Goal: Communication & Community: Participate in discussion

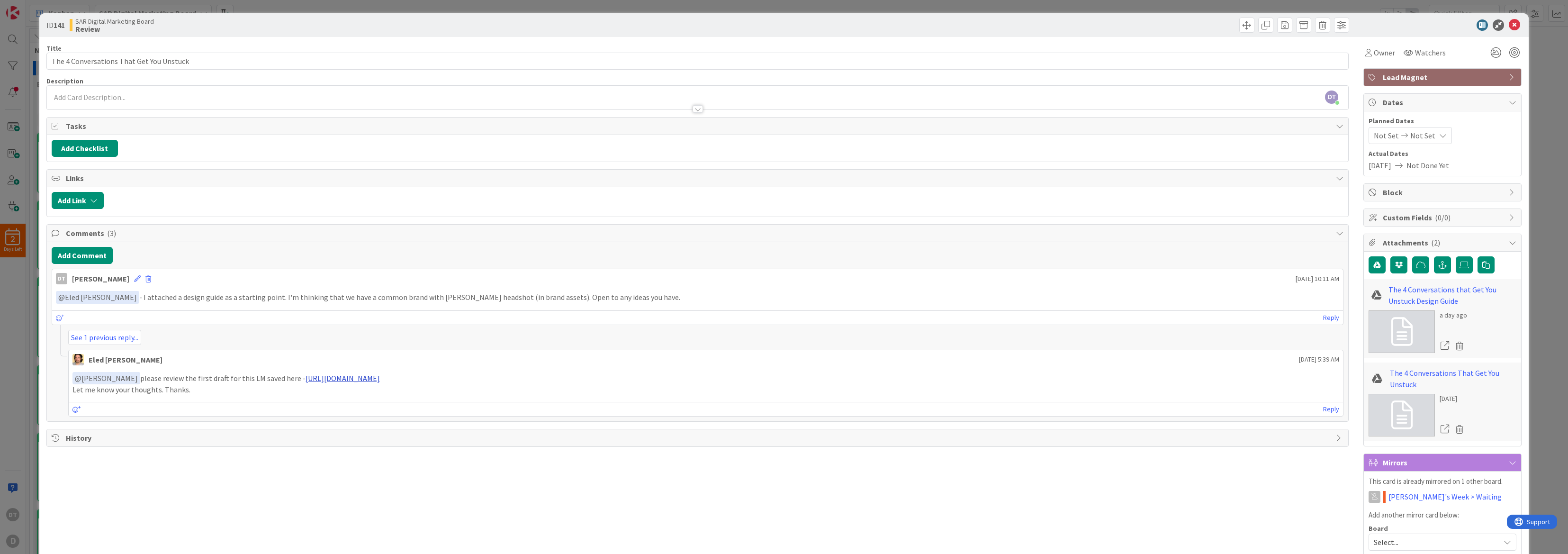
click at [353, 378] on link "[URL][DOMAIN_NAME]" at bounding box center [343, 378] width 75 height 10
click at [95, 408] on div "Reply" at bounding box center [706, 409] width 1274 height 14
click at [125, 413] on div "Reply" at bounding box center [706, 409] width 1274 height 14
click at [1323, 407] on link "Reply" at bounding box center [1331, 409] width 16 height 12
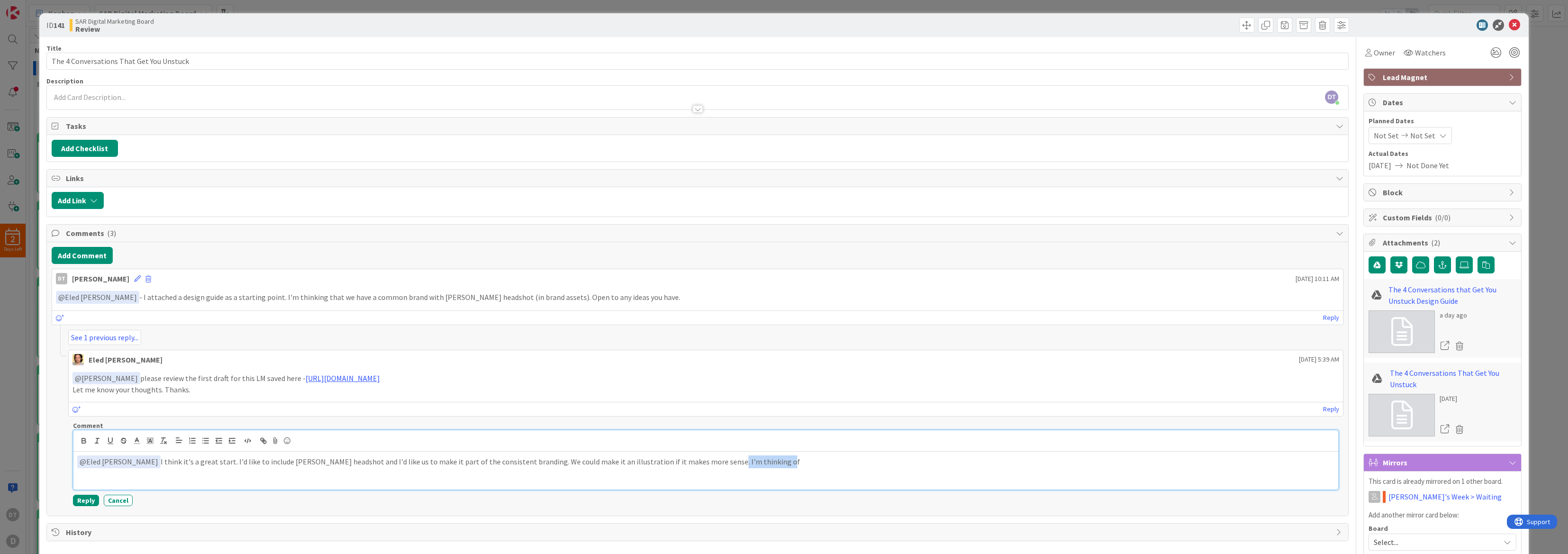
drag, startPoint x: 730, startPoint y: 459, endPoint x: 671, endPoint y: 459, distance: 59.0
click at [671, 459] on p "﻿ @ Eled [PERSON_NAME] ﻿ I think it's a great start. I'd like to include [PERSO…" at bounding box center [706, 462] width 1257 height 13
click at [1064, 462] on p "﻿ @ Eled [PERSON_NAME] ﻿ I think it's a great start. I'd like to include [PERSO…" at bounding box center [706, 462] width 1257 height 13
click at [198, 462] on p "﻿ @ Eled [PERSON_NAME] ﻿ I think it's a great start. I'd like to include [PERSO…" at bounding box center [706, 462] width 1257 height 13
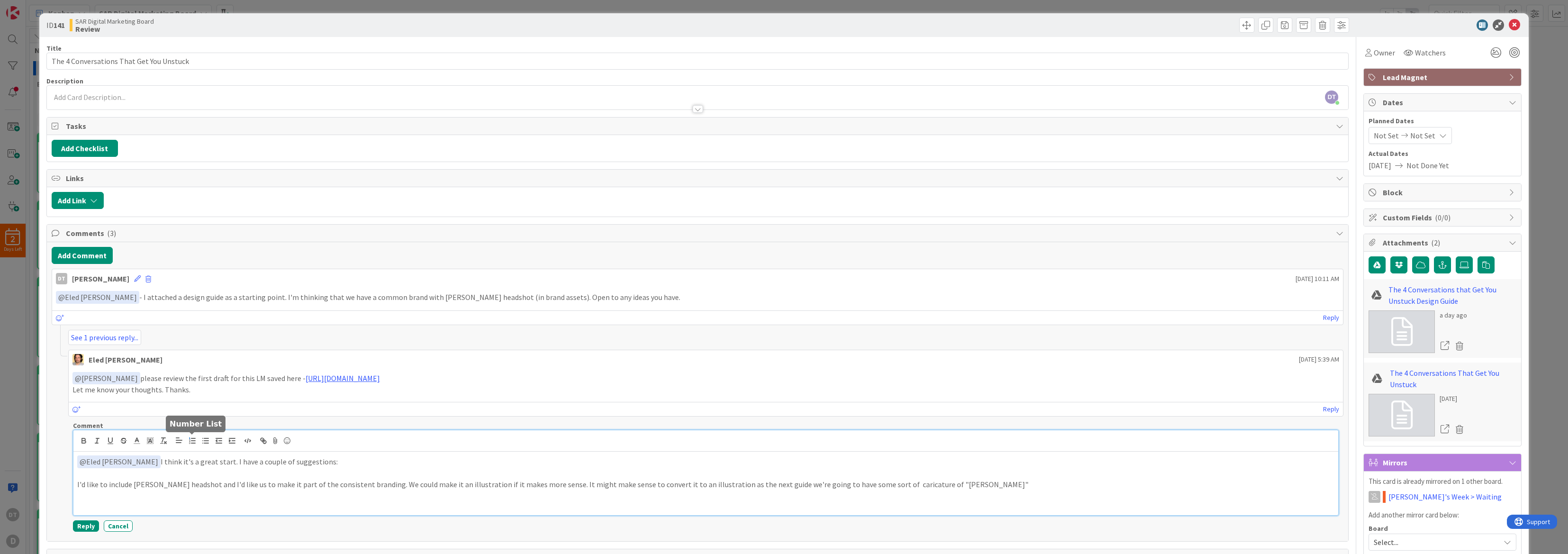
click at [193, 439] on icon "button" at bounding box center [192, 440] width 8 height 8
click at [962, 486] on li "I'd like to include [PERSON_NAME] headshot and I'd like us to make it part of t…" at bounding box center [712, 485] width 1246 height 11
click at [198, 464] on p "﻿ @ Eled [PERSON_NAME] ﻿ I think it's a great start. I have a couple of suggest…" at bounding box center [706, 462] width 1257 height 13
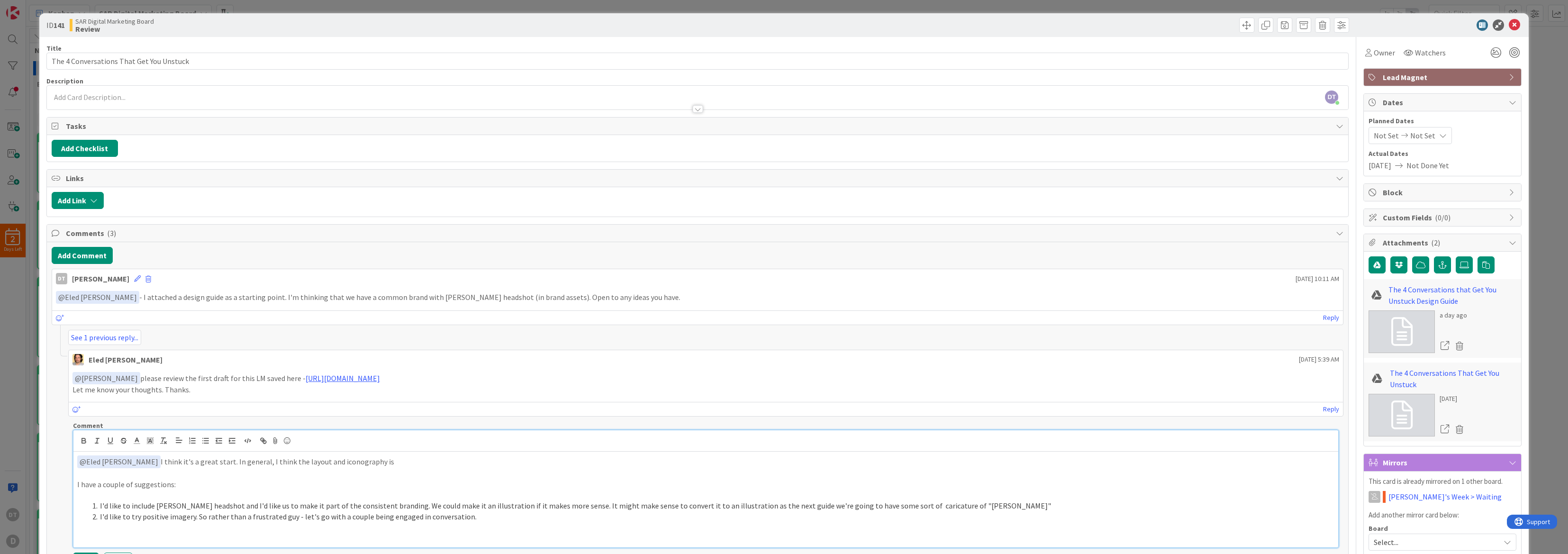
click at [370, 464] on p "﻿ @ Eled [PERSON_NAME] ﻿ I think it's a great start. In general, I think the la…" at bounding box center [706, 462] width 1257 height 13
click at [474, 517] on li "I'd like to try positive imagery. So rather than a frustrated guy - let's go wi…" at bounding box center [712, 517] width 1246 height 11
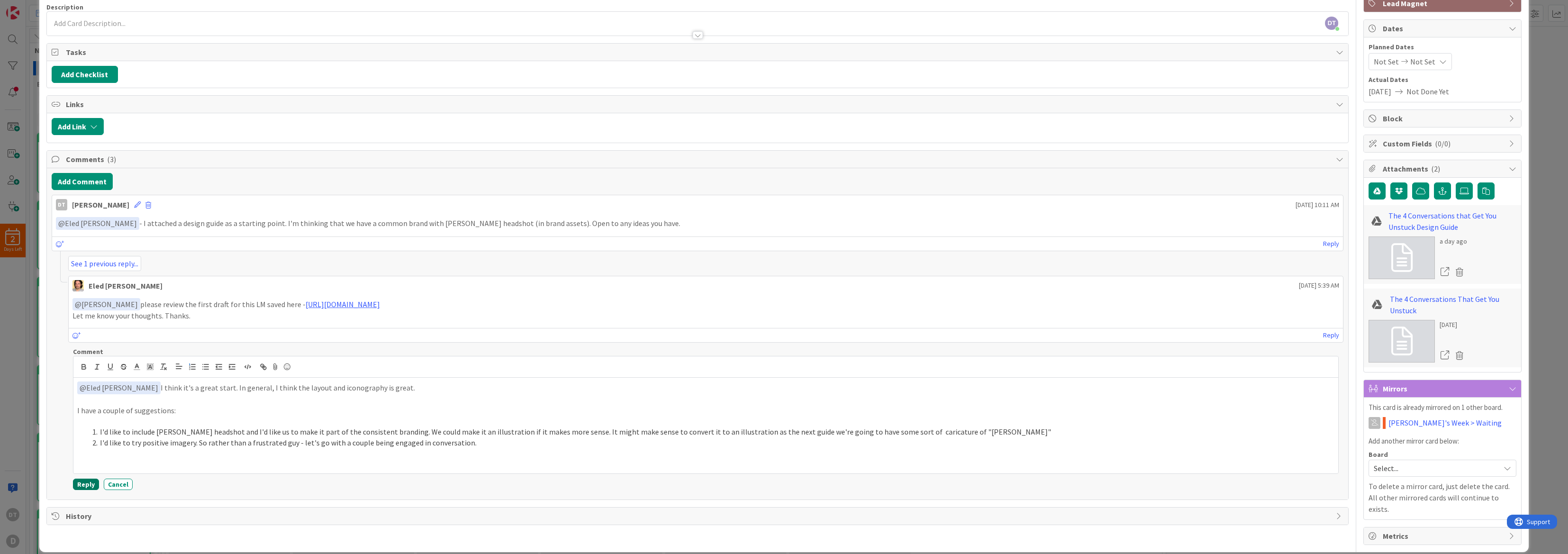
click at [86, 483] on button "Reply" at bounding box center [86, 484] width 26 height 11
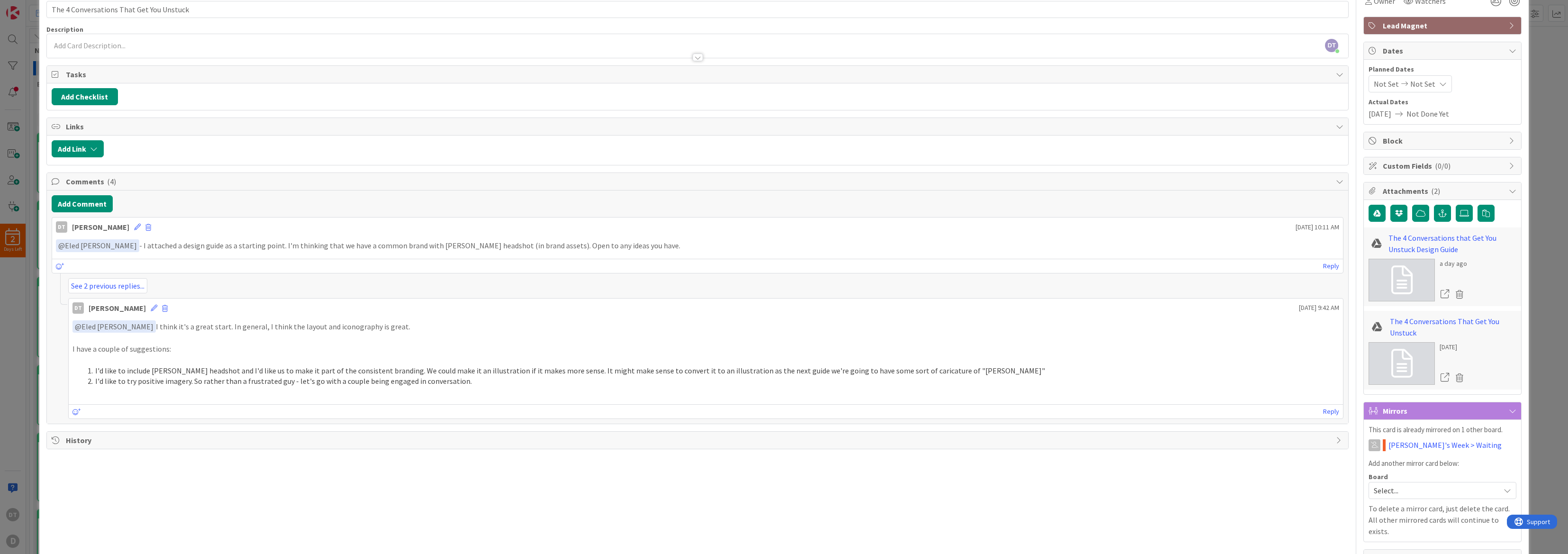
scroll to position [0, 0]
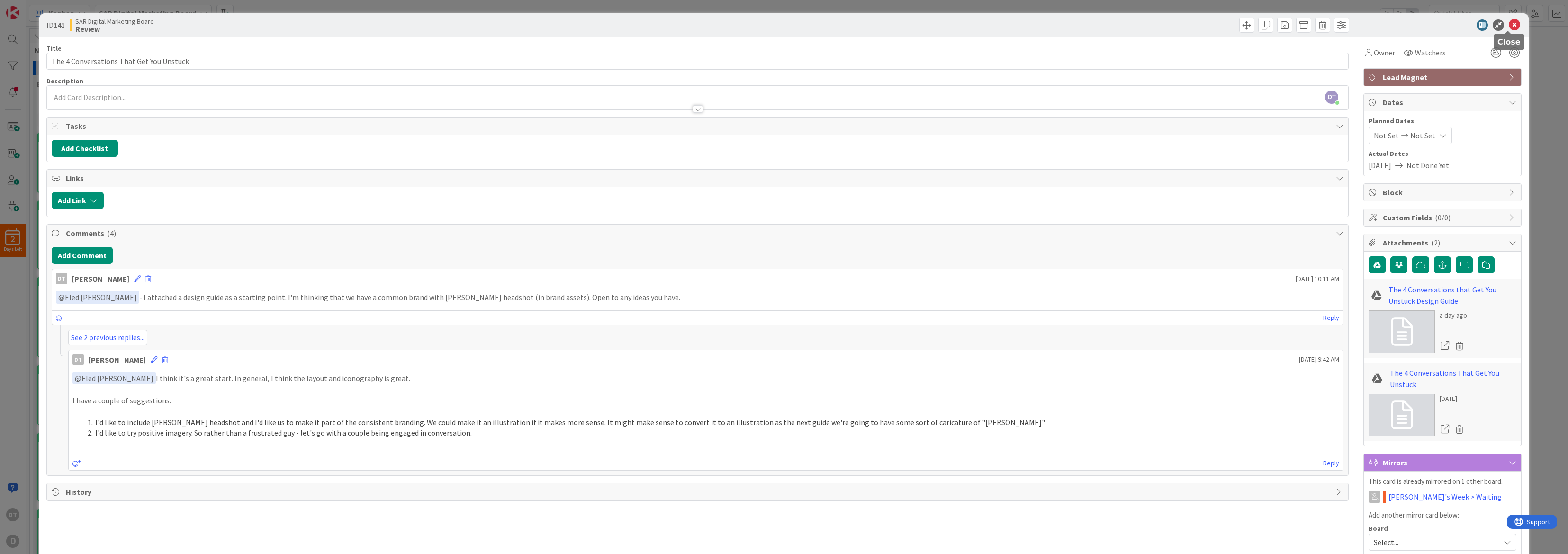
click at [1508, 23] on icon at bounding box center [1514, 25] width 11 height 11
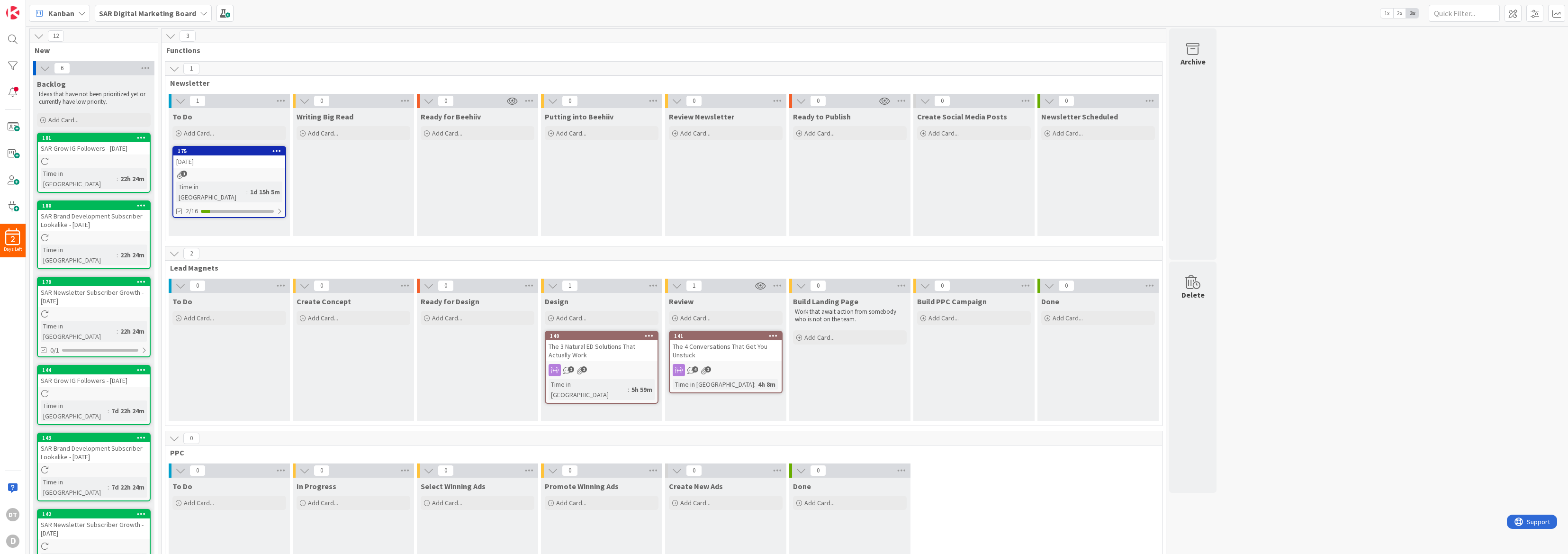
click at [692, 368] on span "4" at bounding box center [695, 369] width 6 height 6
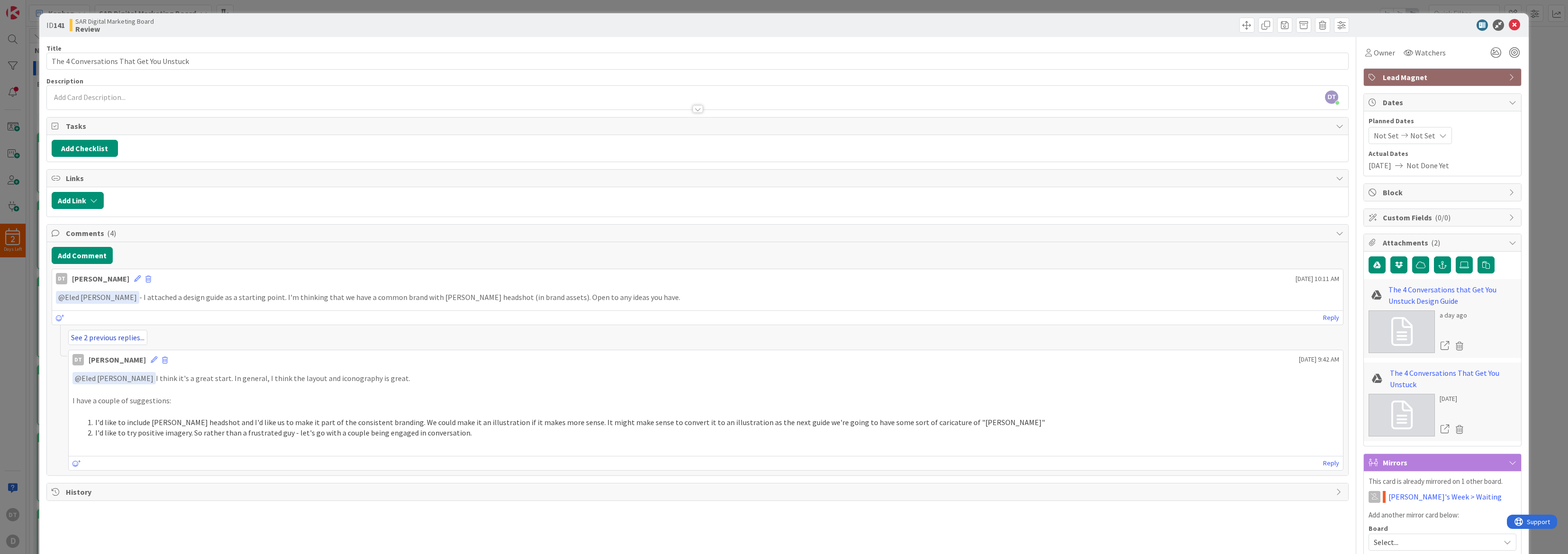
click at [127, 335] on link "See 2 previous replies..." at bounding box center [108, 337] width 79 height 15
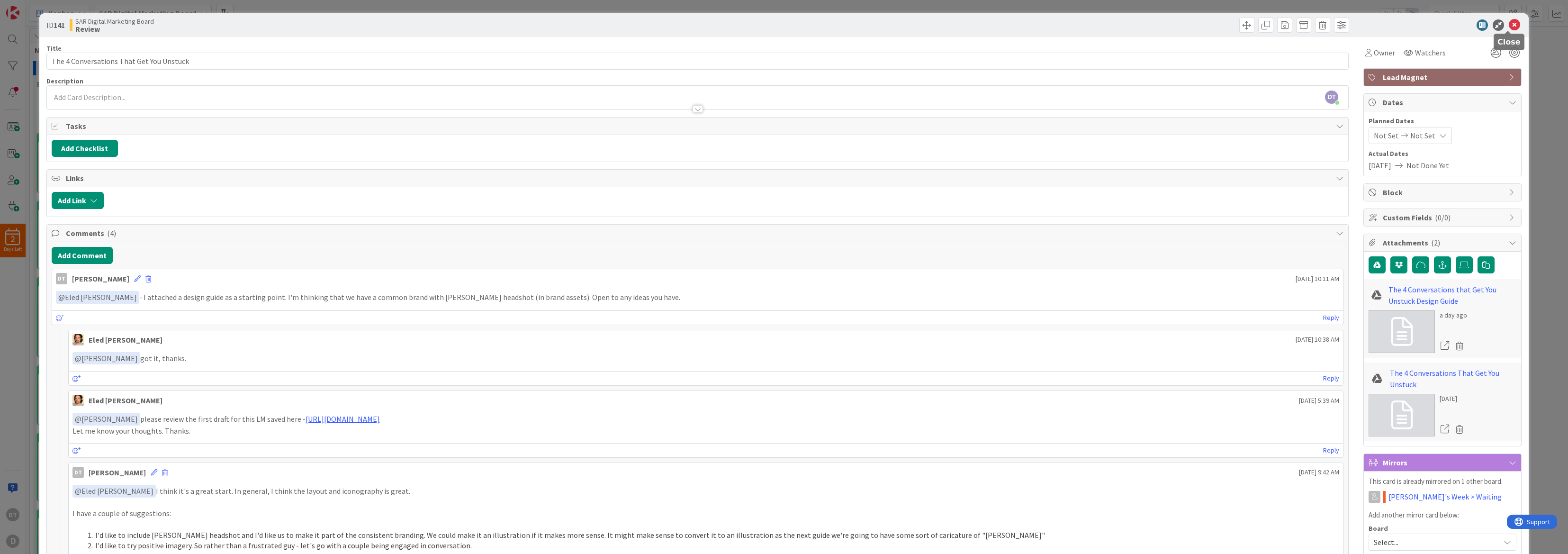
click at [1508, 21] on icon at bounding box center [1514, 25] width 11 height 11
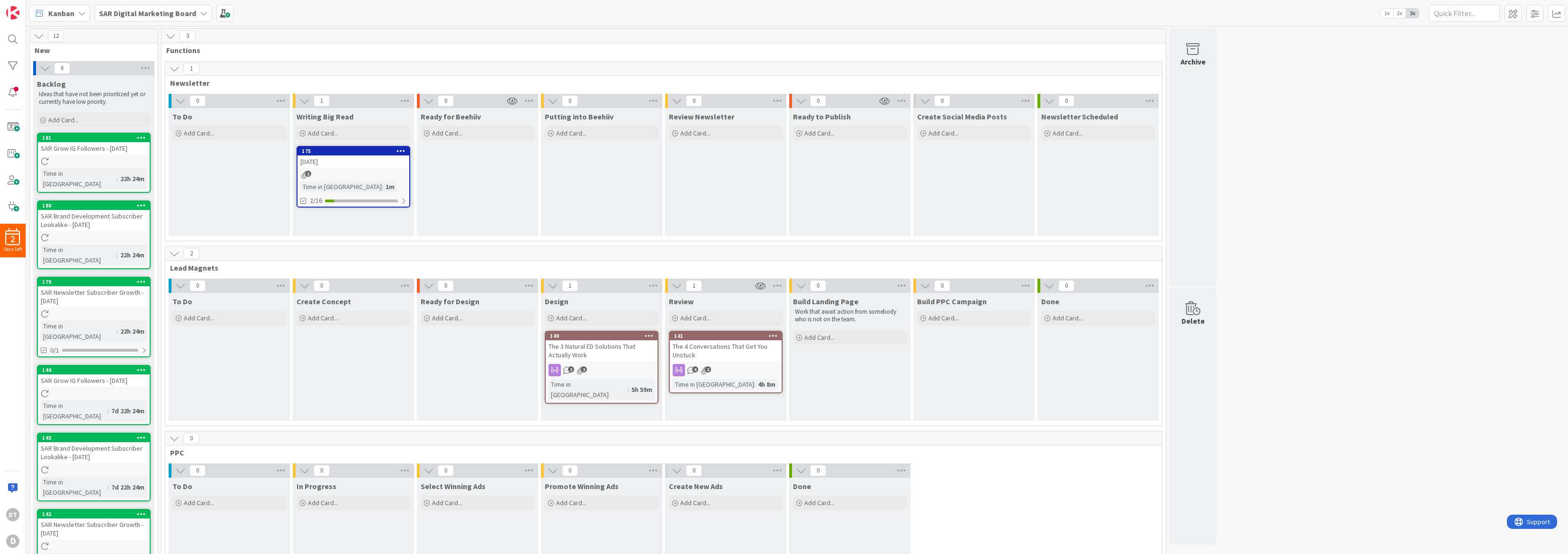
drag, startPoint x: 221, startPoint y: 148, endPoint x: 410, endPoint y: 4, distance: 237.6
click at [691, 367] on icon "4" at bounding box center [691, 370] width 8 height 8
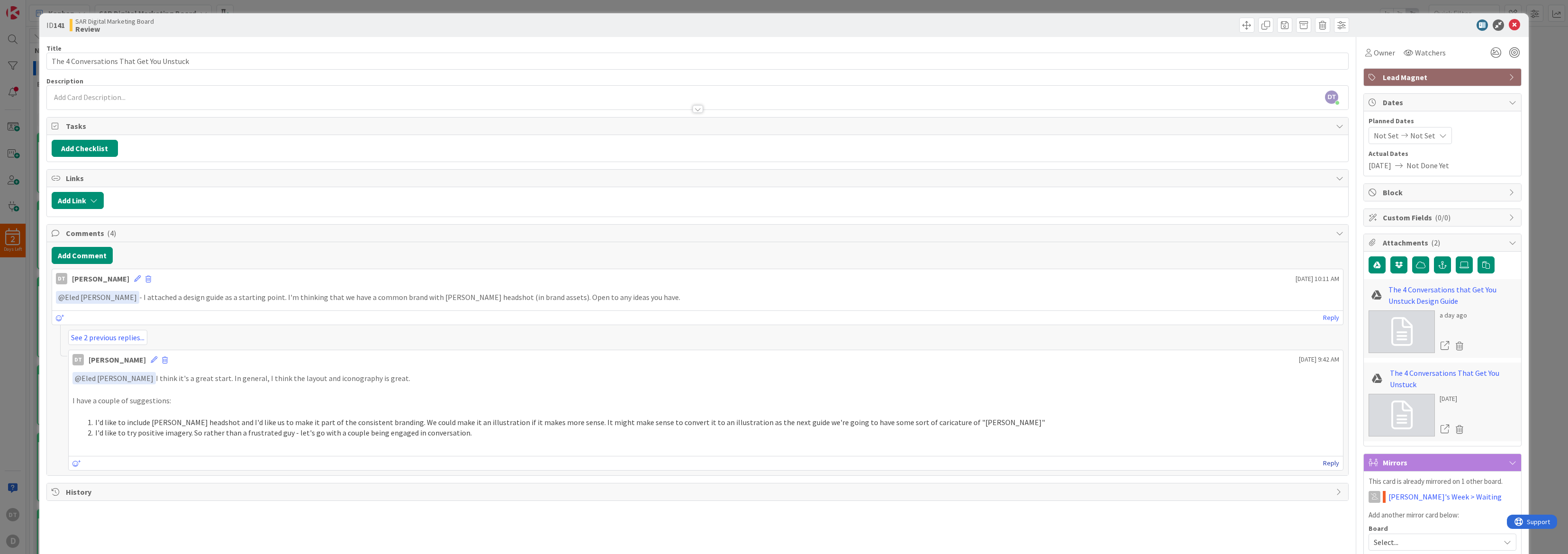
click at [1323, 462] on link "Reply" at bounding box center [1331, 463] width 16 height 12
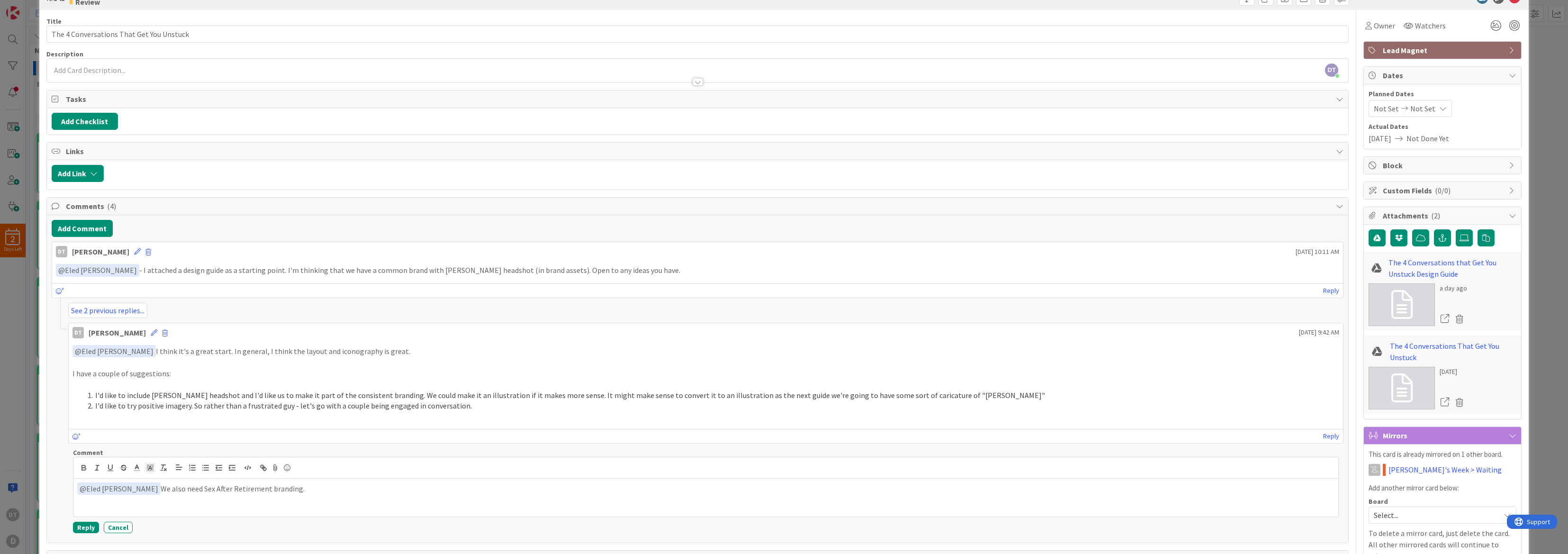
scroll to position [36, 0]
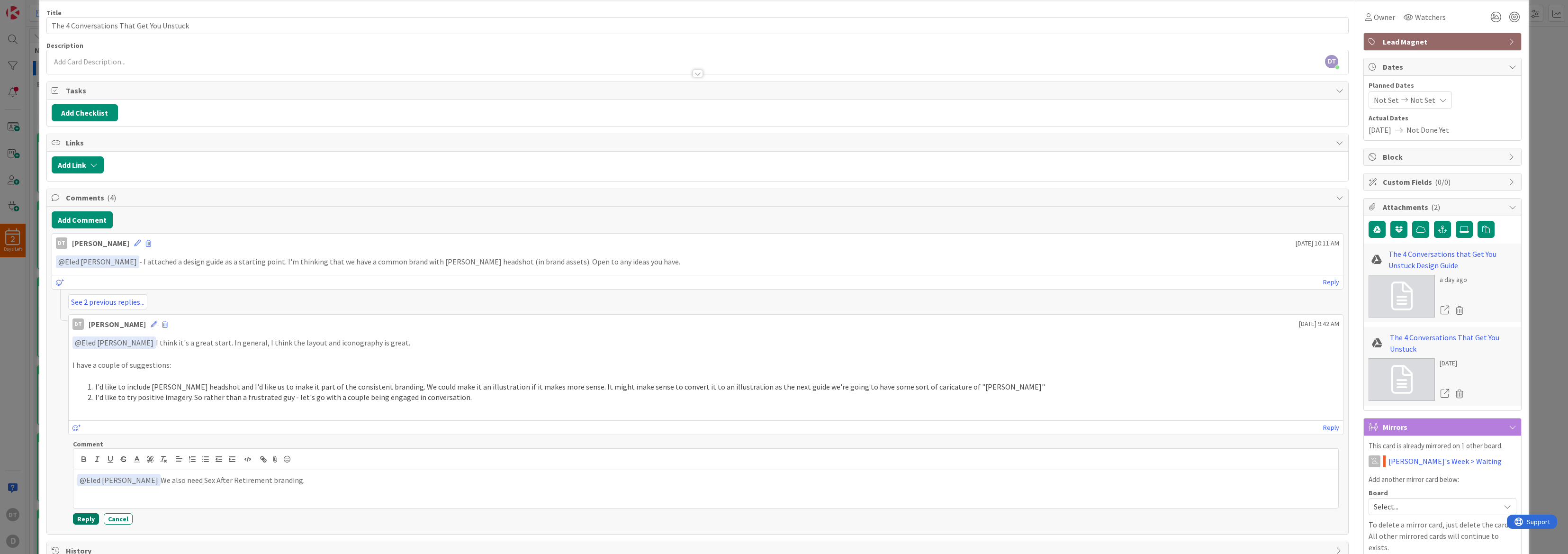
click at [89, 518] on button "Reply" at bounding box center [86, 518] width 26 height 11
